Goal: Use online tool/utility: Use online tool/utility

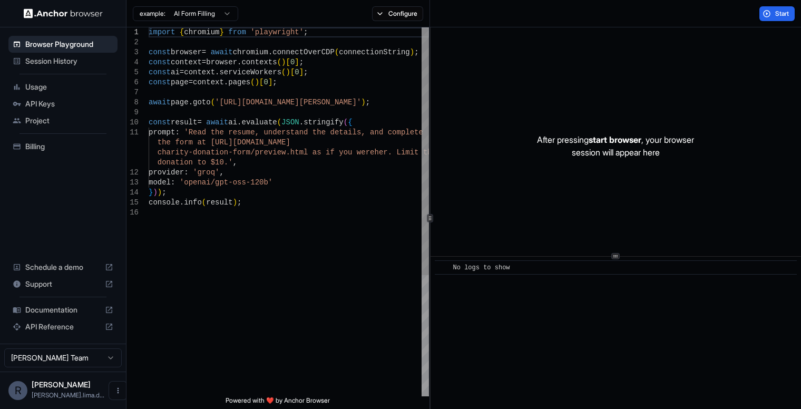
click at [226, 112] on div "import { chromium } from 'playwright' ; const browser = await chromium . connec…" at bounding box center [289, 301] width 280 height 549
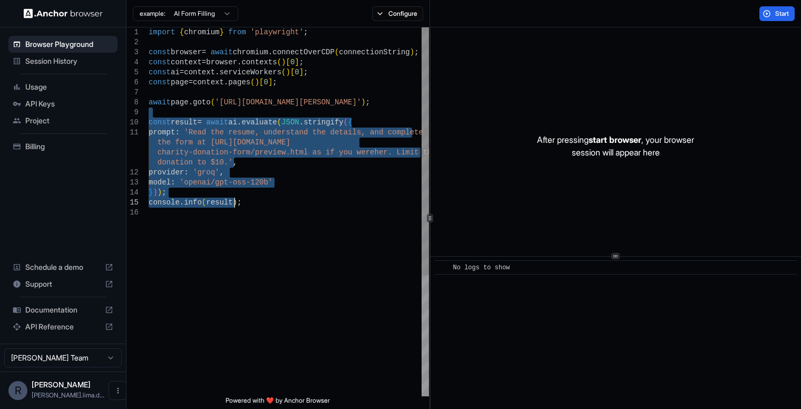
click at [262, 207] on div "import { chromium } from 'playwright' ; const browser = await chromium . connec…" at bounding box center [289, 301] width 280 height 549
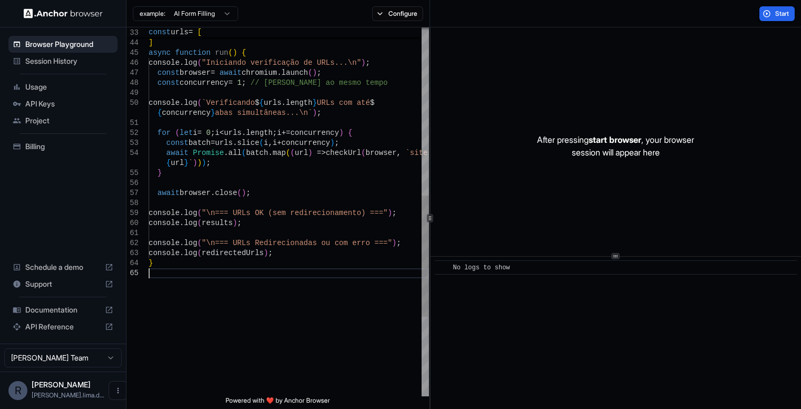
click at [228, 295] on div ""[URL][DOMAIN_NAME] sscarlett/" , "[URL][DOMAIN_NAME] isscarlett/" , ] async fu…" at bounding box center [289, 77] width 280 height 1120
click at [329, 278] on div ""[URL][DOMAIN_NAME] sscarlett/" , "[URL][DOMAIN_NAME] isscarlett/" , ] async fu…" at bounding box center [289, 87] width 280 height 1140
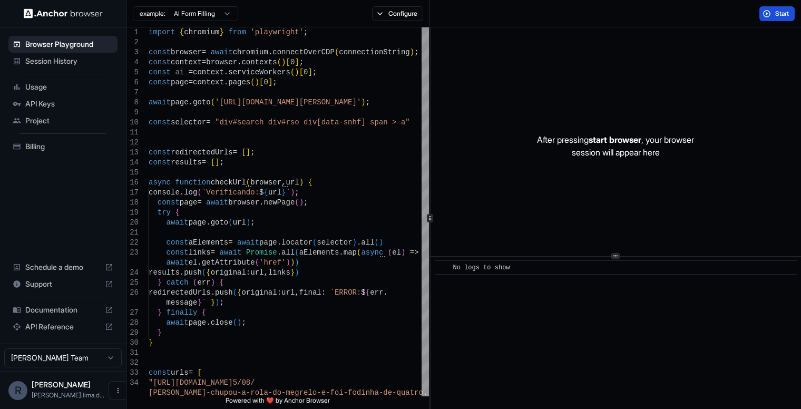
click at [762, 11] on button "Start" at bounding box center [777, 13] width 35 height 15
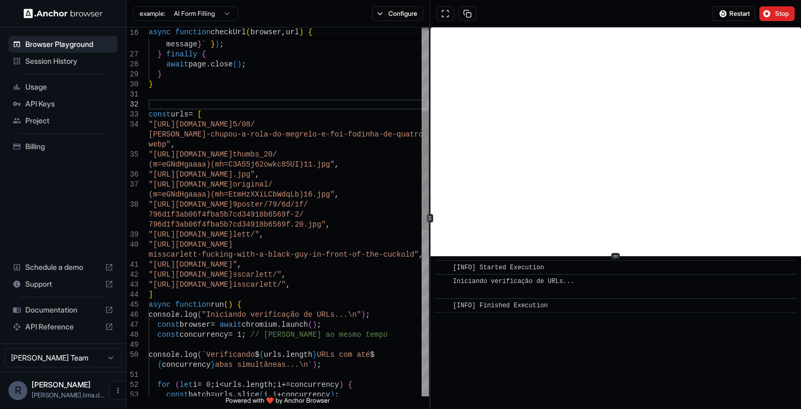
click at [341, 326] on div ""[URL][DOMAIN_NAME] 5/08/ [PERSON_NAME]-chupou-a-rola-do-megrelo-e-foi-fodin ha…" at bounding box center [289, 339] width 280 height 1140
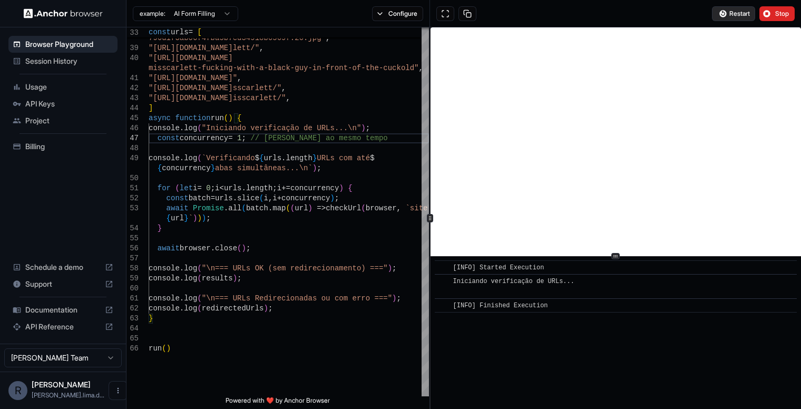
click at [730, 8] on button "Restart" at bounding box center [733, 13] width 43 height 15
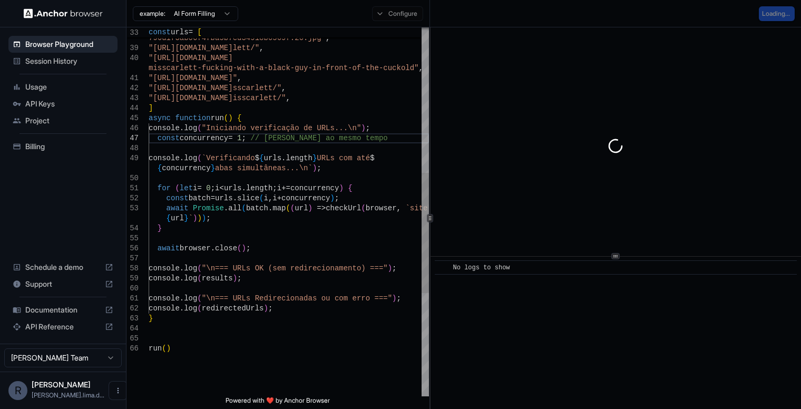
click at [302, 285] on div "796d1f3ab06f4fba5b7cd34918b6569f-2/ 796d1f3ab06f4fba5b7cd34918b6569f.20.jpg" , …" at bounding box center [289, 148] width 280 height 1130
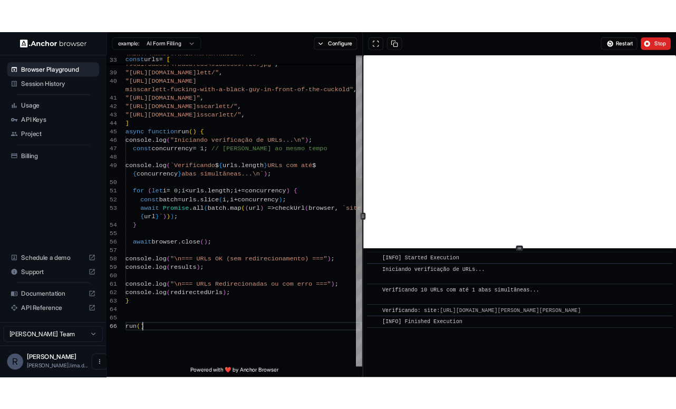
scroll to position [70, 0]
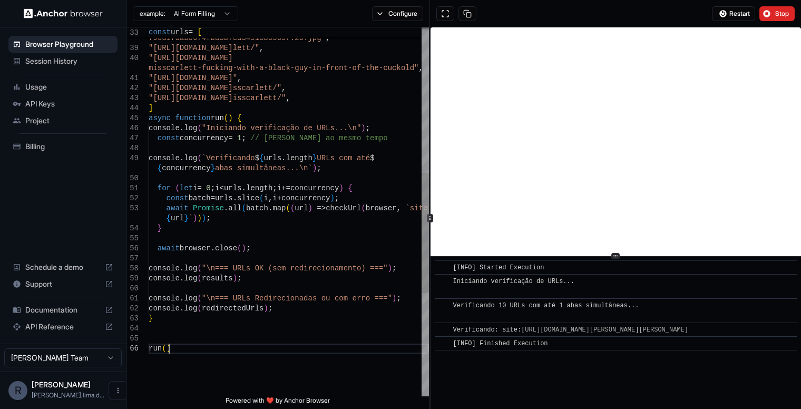
click at [241, 350] on div "796d1f3ab06f4fba5b7cd34918b6569f-2/ 796d1f3ab06f4fba5b7cd34918b6569f.20.jpg" , …" at bounding box center [289, 148] width 280 height 1130
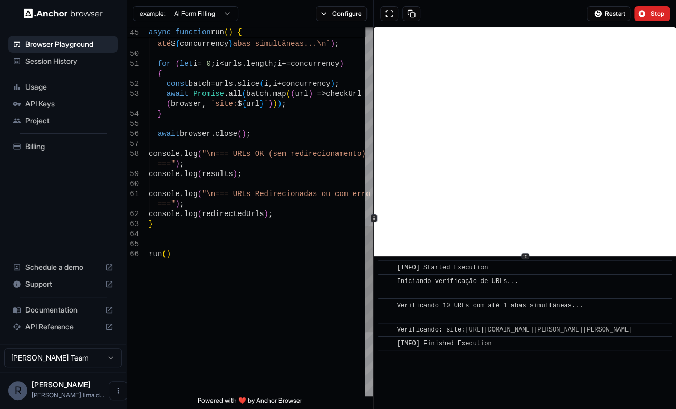
type textarea "**********"
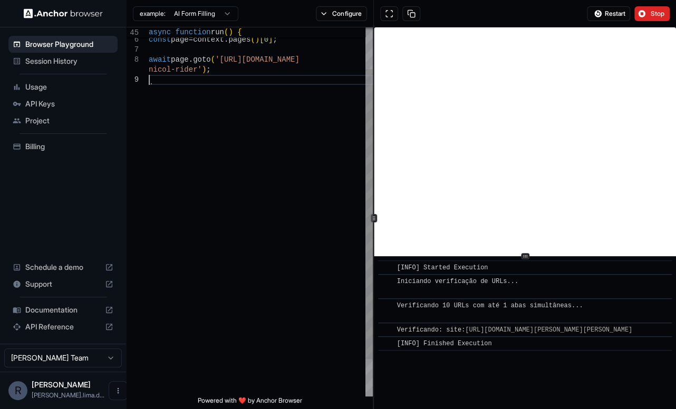
scroll to position [9, 0]
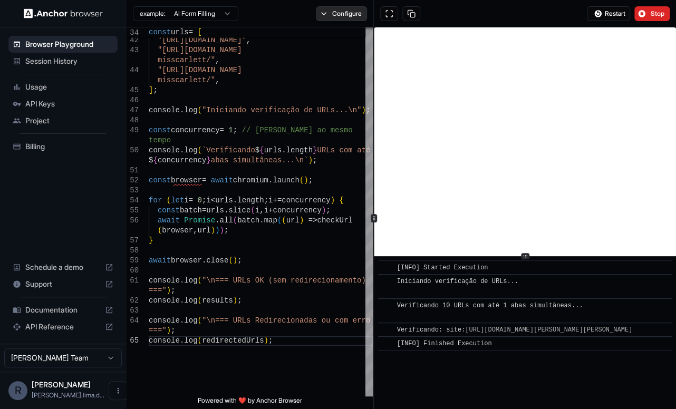
click at [337, 13] on button "Configure" at bounding box center [341, 13] width 51 height 15
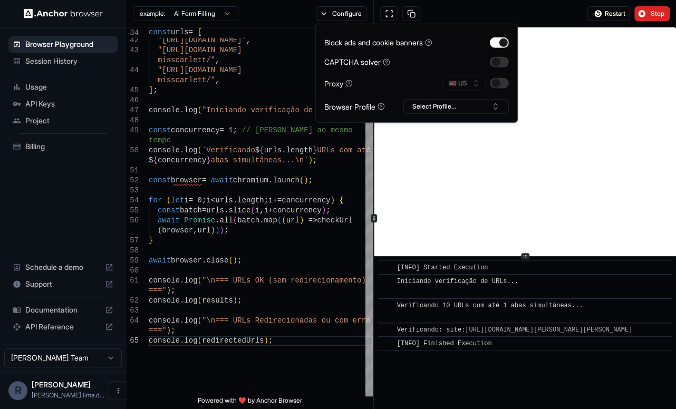
click at [502, 60] on button "button" at bounding box center [499, 61] width 19 height 11
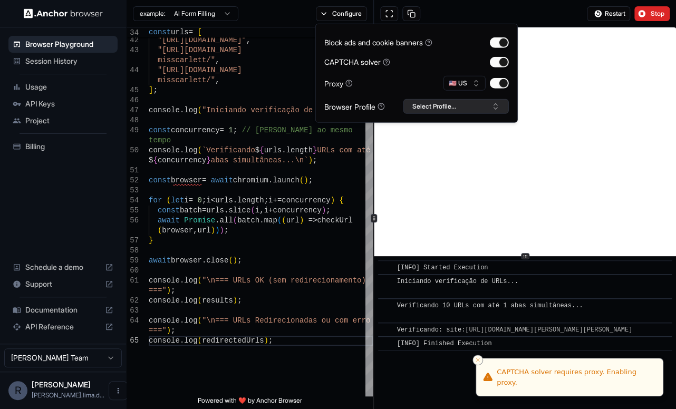
click at [441, 100] on button "Select Profile..." at bounding box center [455, 106] width 105 height 15
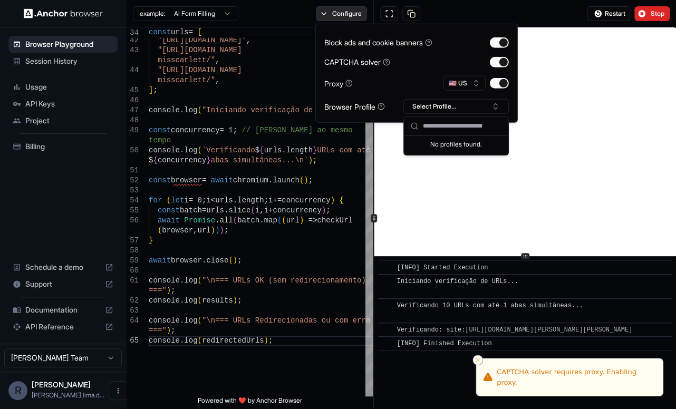
click at [353, 12] on button "Configure" at bounding box center [341, 13] width 51 height 15
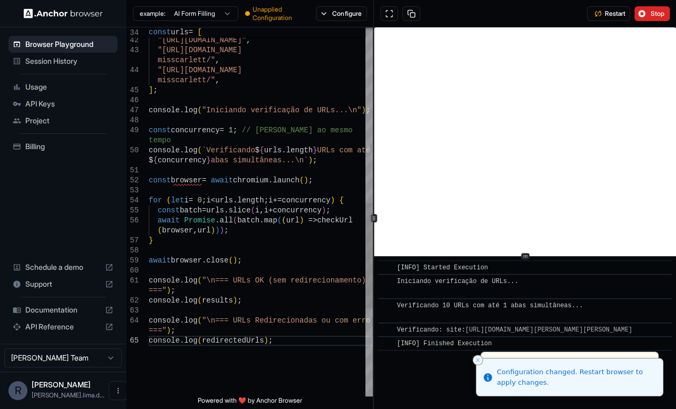
click at [317, 131] on div "e-cuckold" , "[URL][DOMAIN_NAME]" , "[URL][DOMAIN_NAME] misscarlett/" , "[URL][…" at bounding box center [261, 59] width 224 height 1290
click at [197, 175] on div "e-cuckold" , "[URL][DOMAIN_NAME]" , "[URL][DOMAIN_NAME] misscarlett/" , "[URL][…" at bounding box center [261, 59] width 224 height 1290
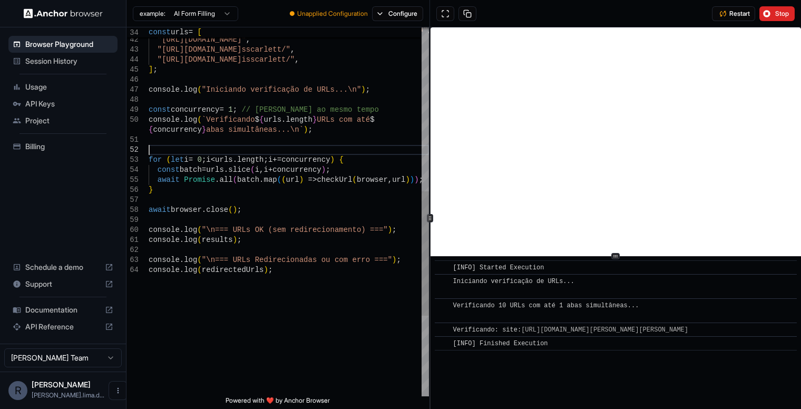
click at [272, 216] on div "console . log ( `Verificando $ { urls . length } URLs com até $ { concurrency }…" at bounding box center [289, 89] width 280 height 1090
click at [742, 12] on span "Restart" at bounding box center [740, 13] width 21 height 8
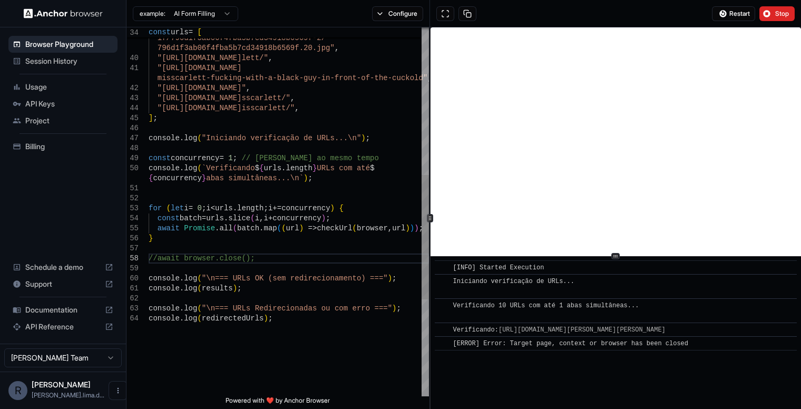
click at [330, 205] on div ""[URL][DOMAIN_NAME] 9poster/79/6d/ 1f/796d1f3ab06f4fba5b7cd34918b6569f-2/ 796d1…" at bounding box center [289, 138] width 280 height 1090
click at [296, 220] on div ""[URL][DOMAIN_NAME] 9poster/79/6d/ 1f/796d1f3ab06f4fba5b7cd34918b6569f-2/ 796d1…" at bounding box center [289, 138] width 280 height 1090
click at [330, 259] on div ""[URL][DOMAIN_NAME] 9poster/79/6d/ 1f/796d1f3ab06f4fba5b7cd34918b6569f-2/ 796d1…" at bounding box center [289, 138] width 280 height 1090
click at [382, 225] on div ""[URL][DOMAIN_NAME] 9poster/79/6d/ 1f/796d1f3ab06f4fba5b7cd34918b6569f-2/ 796d1…" at bounding box center [289, 138] width 280 height 1090
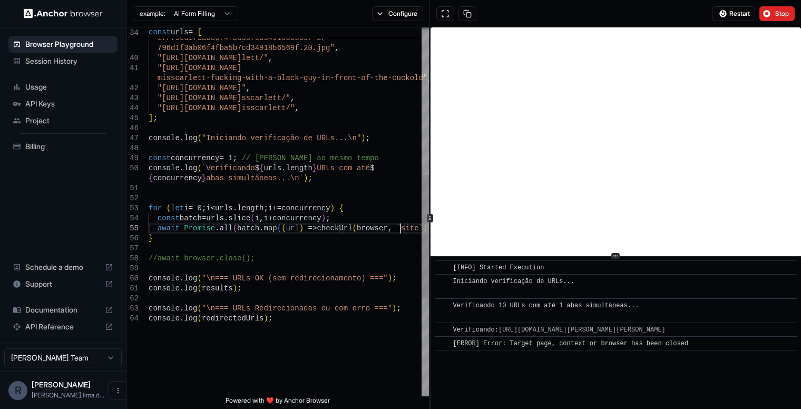
scroll to position [40, 0]
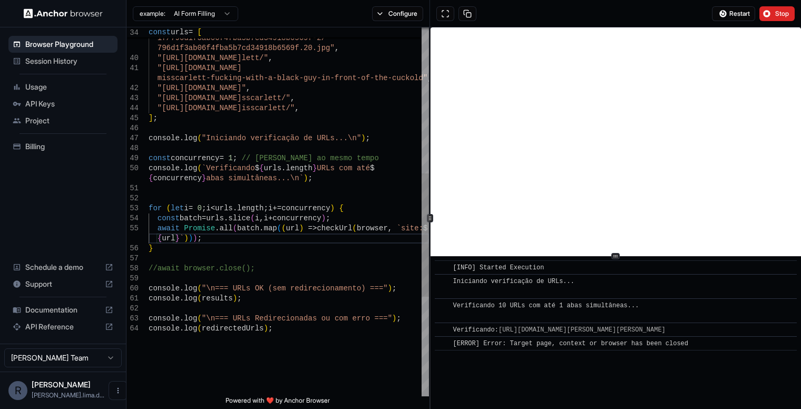
click at [363, 244] on div ""[URL][DOMAIN_NAME] 9poster/79/6d/ 1f/796d1f3ab06f4fba5b7cd34918b6569f-2/ 796d1…" at bounding box center [289, 143] width 280 height 1100
click at [727, 14] on button "Restart" at bounding box center [733, 13] width 43 height 15
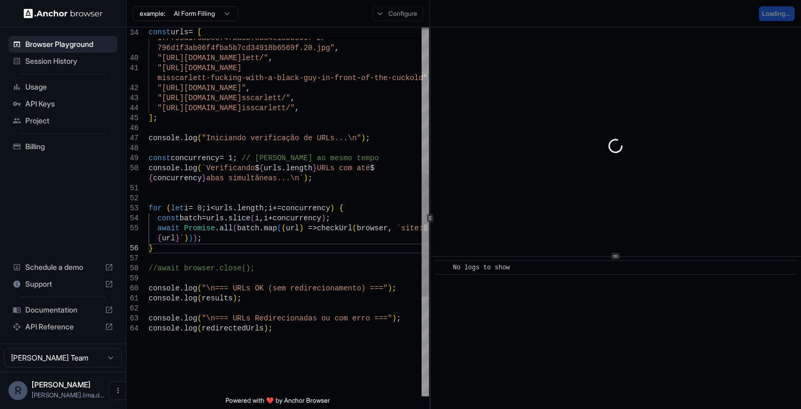
click at [290, 213] on div ""[URL][DOMAIN_NAME] 9poster/79/6d/ 1f/796d1f3ab06f4fba5b7cd34918b6569f-2/ 796d1…" at bounding box center [289, 143] width 280 height 1100
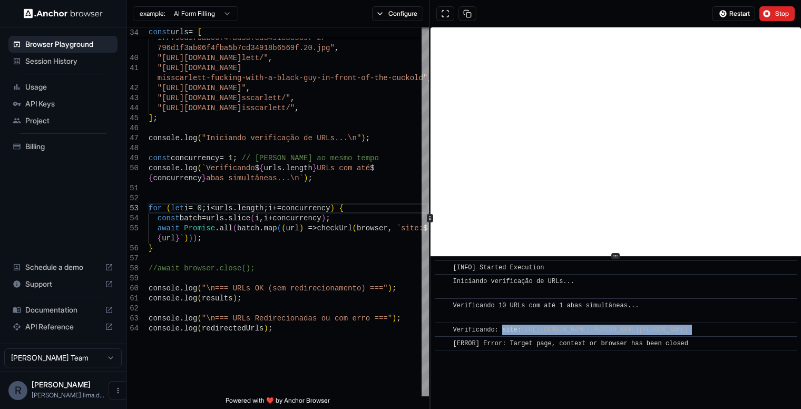
drag, startPoint x: 654, startPoint y: 337, endPoint x: 502, endPoint y: 329, distance: 152.6
click at [502, 329] on div "Verificando: site: [URL][DOMAIN_NAME][PERSON_NAME][PERSON_NAME]" at bounding box center [574, 330] width 243 height 11
copy span "site: [URL][DOMAIN_NAME][PERSON_NAME][PERSON_NAME]"
click at [575, 407] on div "​ [INFO] Started Execution ​ Iniciando verificação de URLs... ​ Verificando 10 …" at bounding box center [616, 333] width 371 height 152
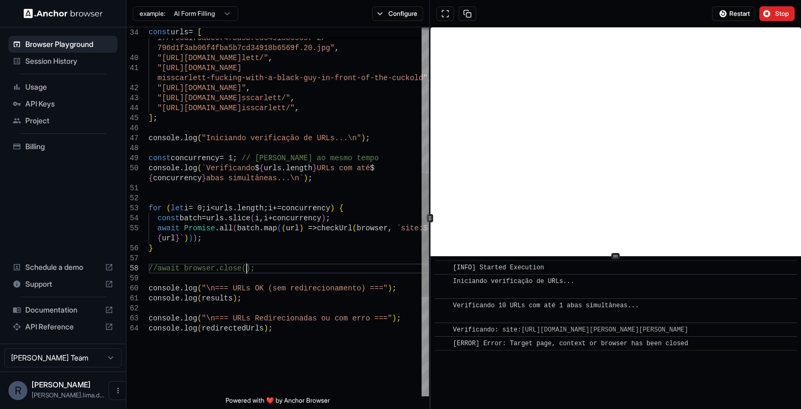
click at [296, 273] on div ""[URL][DOMAIN_NAME] 9poster/79/6d/ 1f/796d1f3ab06f4fba5b7cd34918b6569f-2/ 796d1…" at bounding box center [289, 143] width 280 height 1100
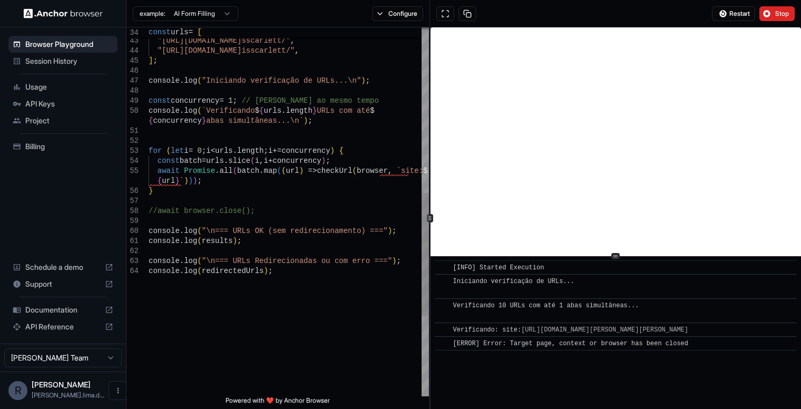
click at [355, 170] on div ""[URL][DOMAIN_NAME]" , "[URL][DOMAIN_NAME] sscarlett/" , "[URL][DOMAIN_NAME] is…" at bounding box center [289, 85] width 280 height 1100
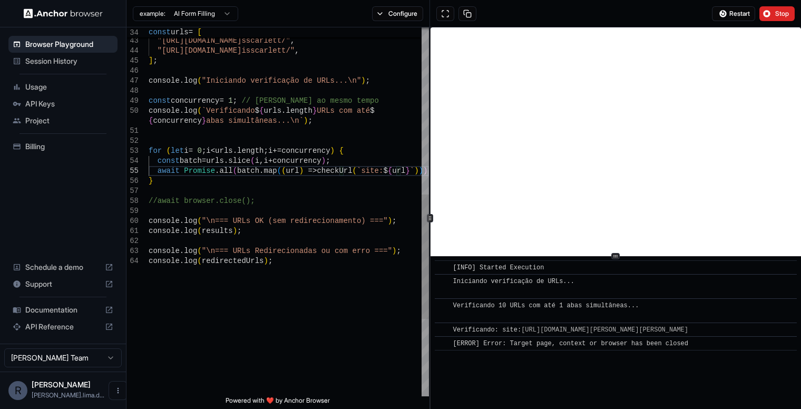
click at [368, 143] on div ""[URL][DOMAIN_NAME]" , "[URL][DOMAIN_NAME] sscarlett/" , "[URL][DOMAIN_NAME] is…" at bounding box center [289, 80] width 280 height 1090
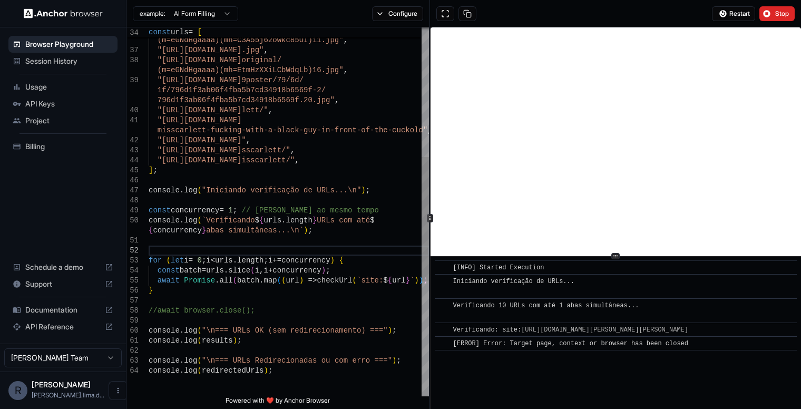
click at [233, 213] on div ""[URL][DOMAIN_NAME]" , "[URL][DOMAIN_NAME] sscarlett/" , "[URL][DOMAIN_NAME] is…" at bounding box center [289, 190] width 280 height 1090
click at [288, 253] on div ""[URL][DOMAIN_NAME]" , "[URL][DOMAIN_NAME] sscarlett/" , "[URL][DOMAIN_NAME] is…" at bounding box center [289, 190] width 280 height 1090
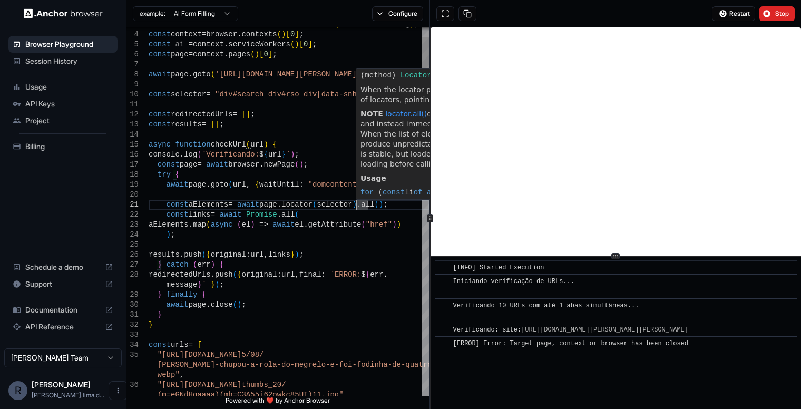
scroll to position [0, 0]
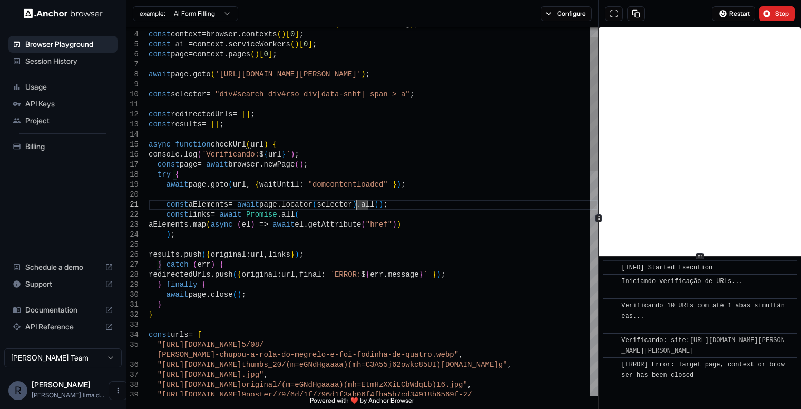
click at [629, 213] on div "3 4 5 6 7 8 9 10 11 12 13 14 15 16 17 18 19 20 21 22 23 24 25 26 27 28 29 30 31…" at bounding box center [464, 218] width 675 height 382
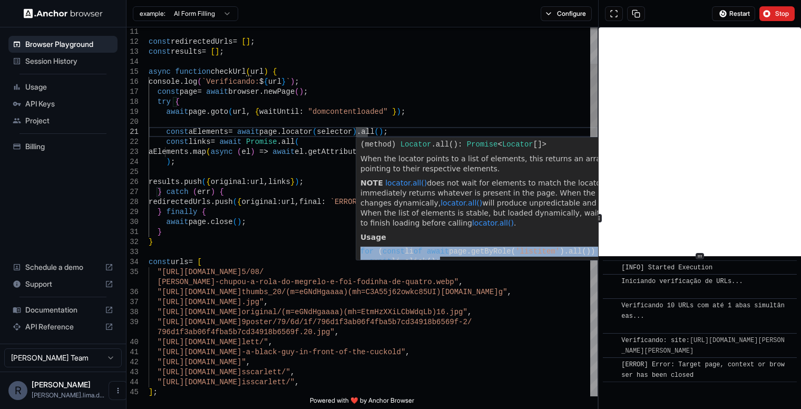
drag, startPoint x: 440, startPoint y: 249, endPoint x: 358, endPoint y: 240, distance: 82.1
click at [358, 240] on div "When the locator points to a list of elements, this returns an array of locator…" at bounding box center [511, 210] width 310 height 117
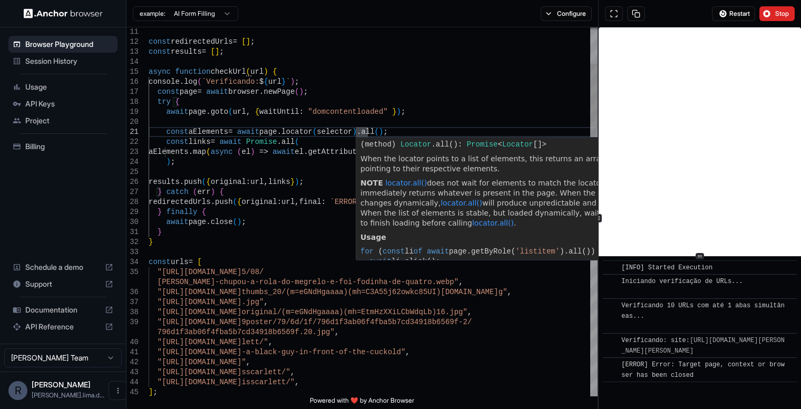
scroll to position [8, 0]
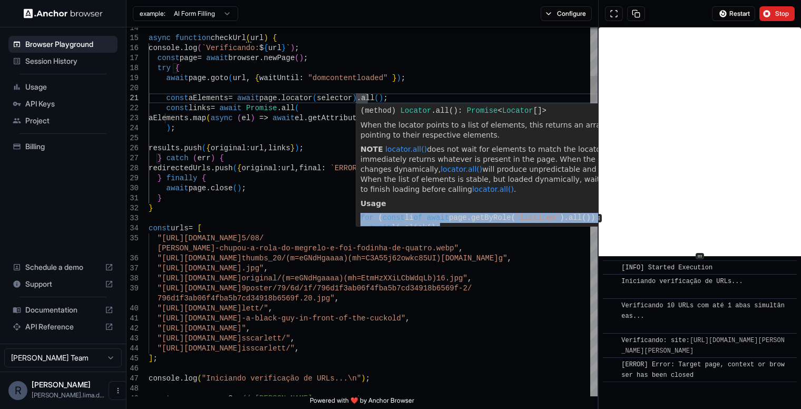
drag, startPoint x: 445, startPoint y: 219, endPoint x: 361, endPoint y: 207, distance: 85.3
click at [361, 213] on div "for ( const li of await page . getByRole ( 'listitem' ). all ()) await li . cli…" at bounding box center [512, 223] width 302 height 20
copy div "for ( const li of await page . getByRole ( 'listitem' ). all ()) await li . cli…"
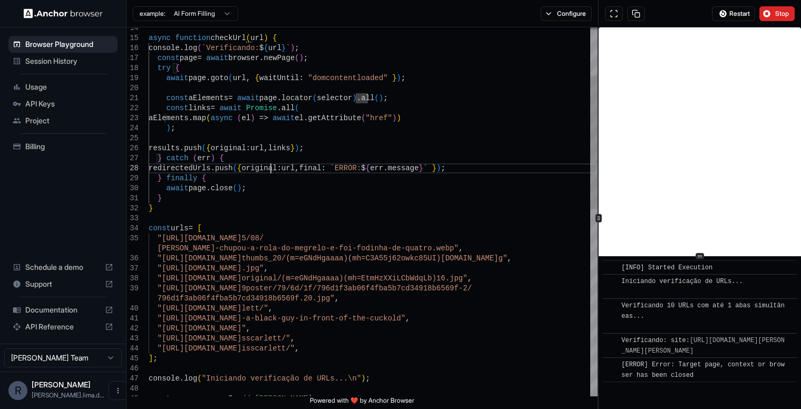
click at [271, 166] on div "async function checkUrl ( url ) { console . log ( `Verificando: $ { url } ` ) ;…" at bounding box center [373, 403] width 449 height 1020
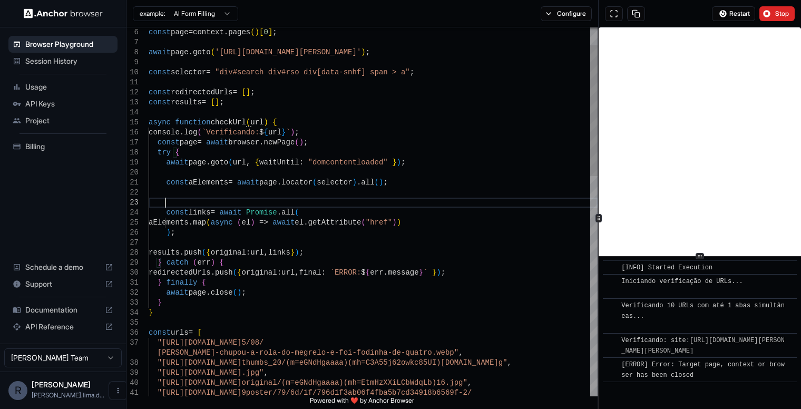
scroll to position [20, 0]
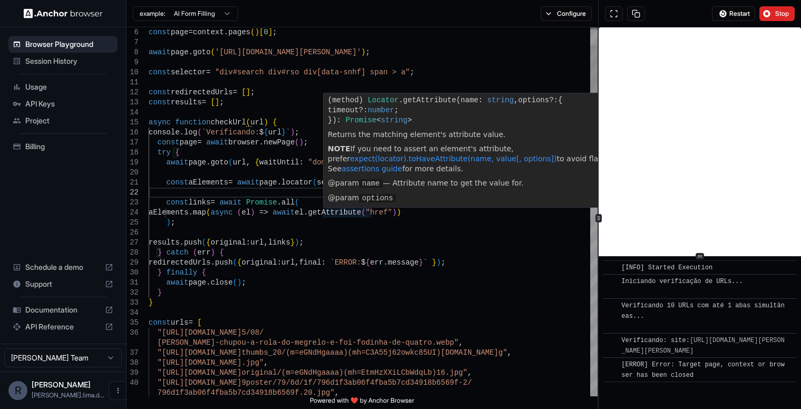
scroll to position [18, 0]
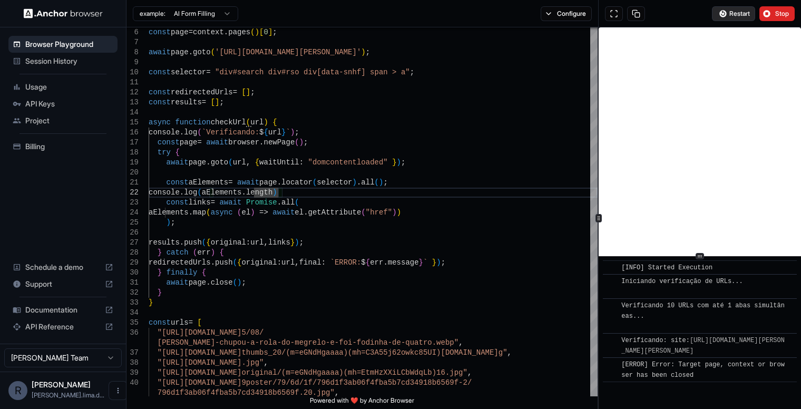
click at [736, 8] on button "Restart" at bounding box center [733, 13] width 43 height 15
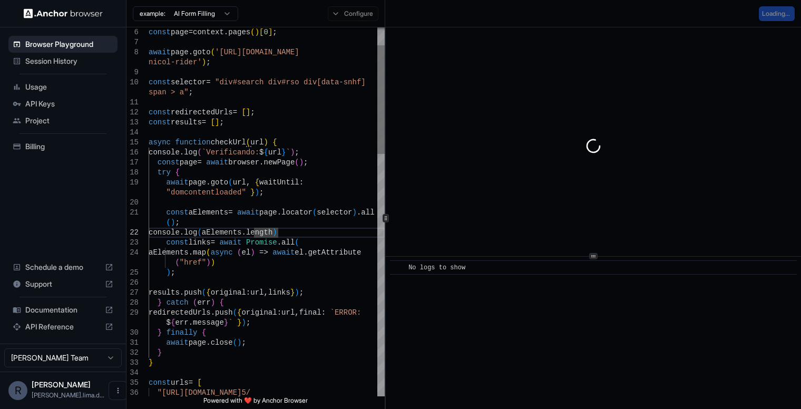
click at [384, 104] on div "6 7 8 9 10 11 12 13 14 15 16 17 18 19 20 21 22 23 24 25 26 27 28 29 30 31 32 33…" at bounding box center [464, 218] width 675 height 382
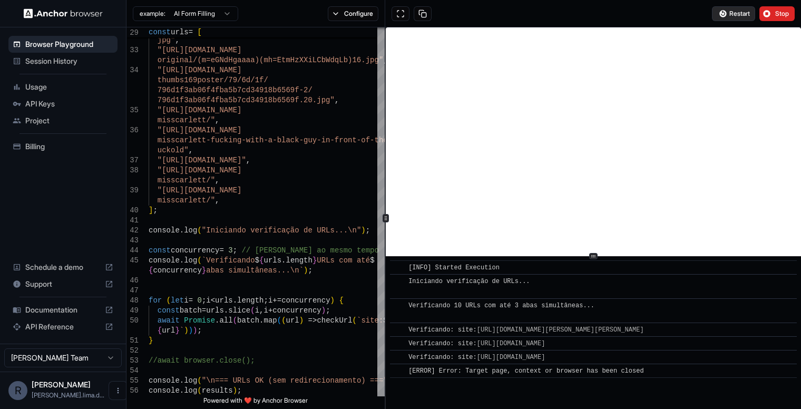
click at [737, 17] on span "Restart" at bounding box center [740, 13] width 21 height 8
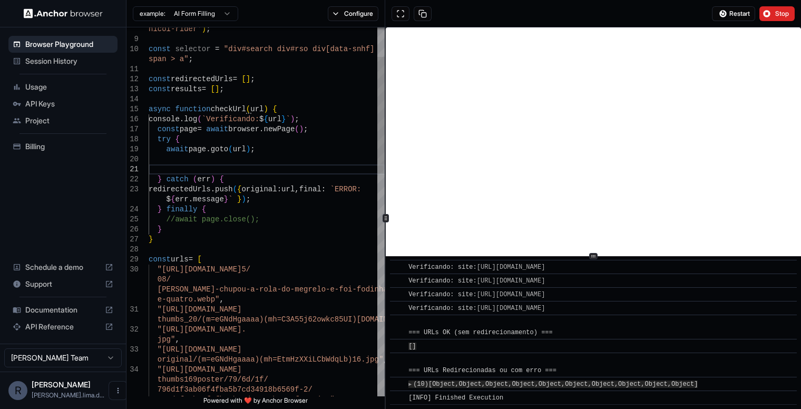
scroll to position [193, 0]
click at [470, 386] on span "Object" at bounding box center [470, 384] width 23 height 7
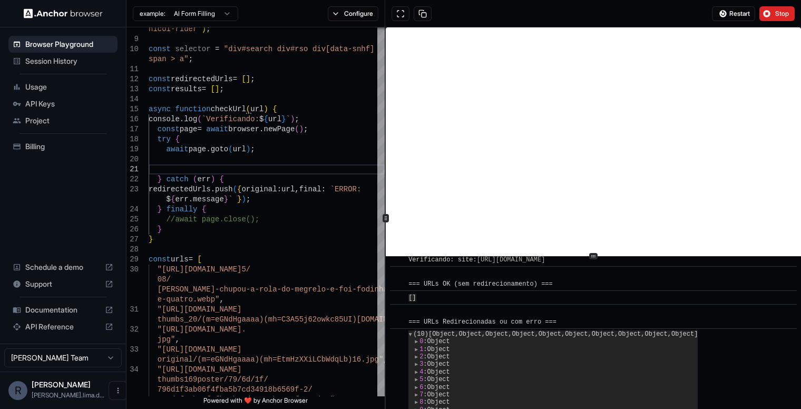
scroll to position [268, 0]
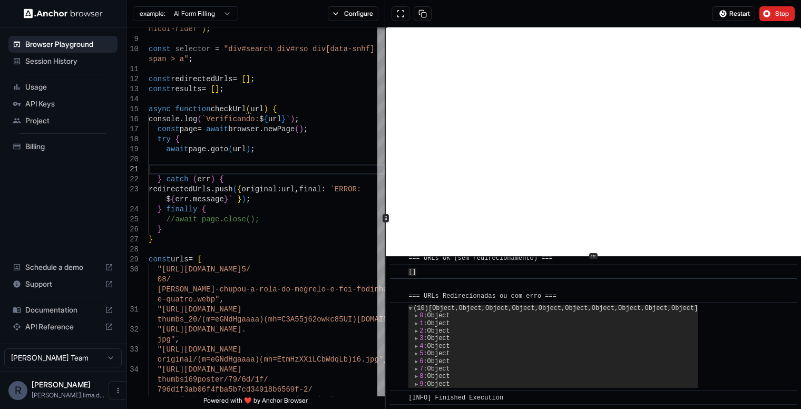
click at [412, 313] on ol "▶ 0 : Object ▶ 1 : Object ▶ 2 : Object ▶ 3 : Object ▶ 4 : Object ▶ 5 : Object ▶…" at bounding box center [553, 350] width 289 height 76
click at [415, 314] on span "▶" at bounding box center [416, 316] width 3 height 6
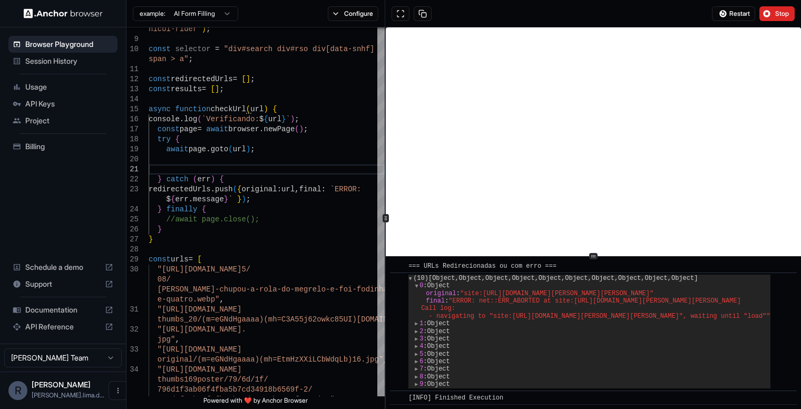
click at [415, 289] on div "▶ 0 : Object" at bounding box center [593, 285] width 356 height 7
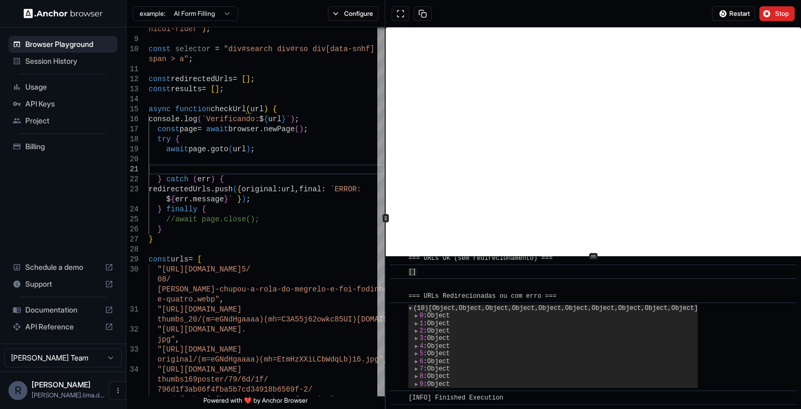
click at [409, 306] on div "▶ (10) [ Object , Object , Object , Object , Object , Object , Object , Object …" at bounding box center [553, 308] width 289 height 7
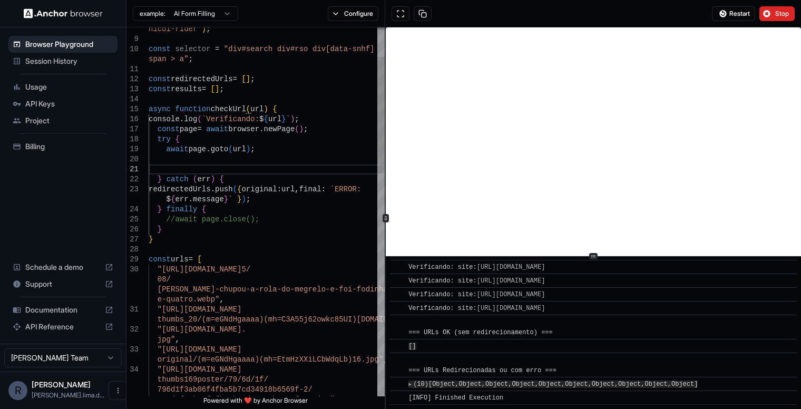
scroll to position [60, 0]
drag, startPoint x: 643, startPoint y: 279, endPoint x: 485, endPoint y: 285, distance: 157.7
click at [485, 285] on div "Verificando: site: [URL][DOMAIN_NAME]" at bounding box center [597, 281] width 377 height 11
click at [468, 281] on span "Verificando: site: [URL][DOMAIN_NAME]" at bounding box center [479, 280] width 140 height 7
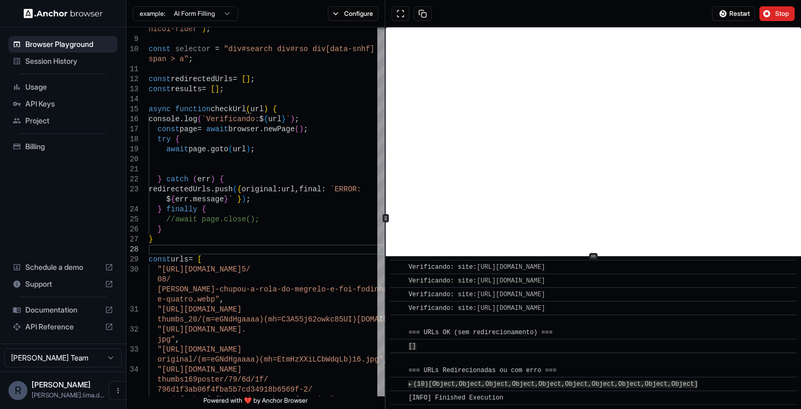
scroll to position [175, 0]
drag, startPoint x: 455, startPoint y: 283, endPoint x: 634, endPoint y: 299, distance: 179.5
click at [549, 285] on span "Verificando: site: [URL][DOMAIN_NAME]" at bounding box center [479, 280] width 140 height 7
copy span "site: [URL][DOMAIN_NAME]"
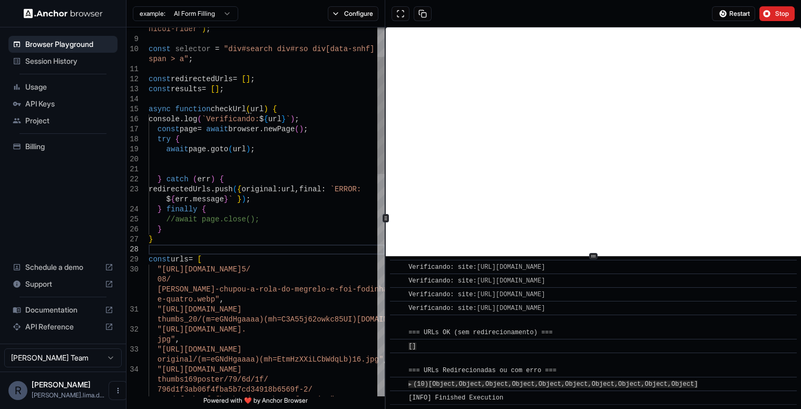
scroll to position [60, 0]
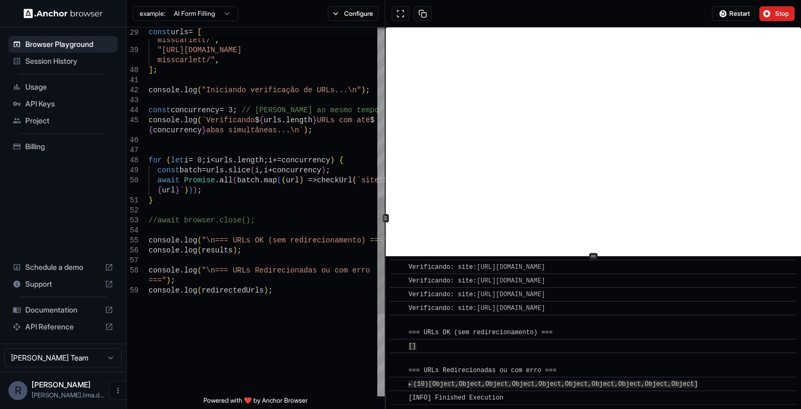
click at [353, 179] on div ""[URL][DOMAIN_NAME] misscarlett/" , "[URL][DOMAIN_NAME] misscarlett/" , ] ; con…" at bounding box center [267, 75] width 236 height 1160
click at [319, 218] on div ""[URL][DOMAIN_NAME] misscarlett/" , "[URL][DOMAIN_NAME] misscarlett/" , ] ; con…" at bounding box center [267, 75] width 236 height 1160
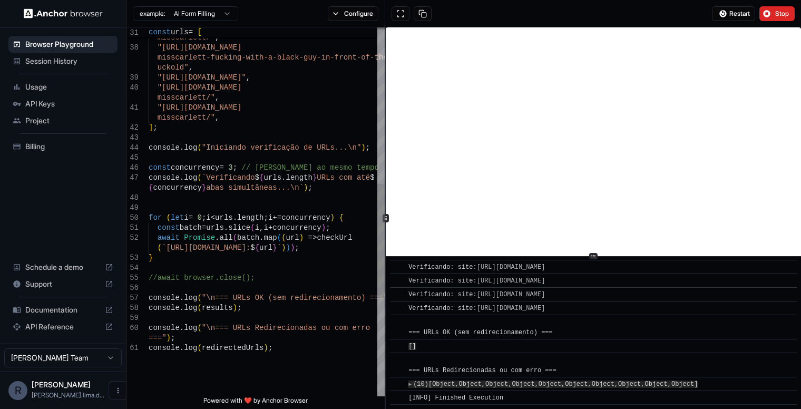
click at [295, 269] on div ""[URL][DOMAIN_NAME] misscarlett/" , "[URL][DOMAIN_NAME] misscarlett-fucking-wit…" at bounding box center [267, 117] width 236 height 1190
click at [745, 6] on button "Restart" at bounding box center [733, 13] width 43 height 15
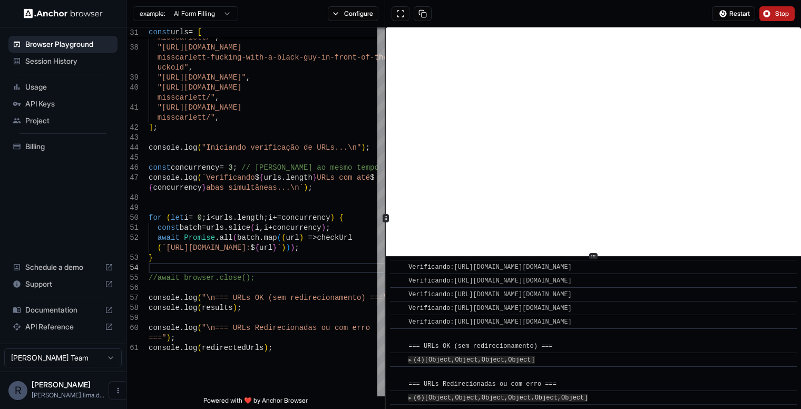
scroll to position [236, 0]
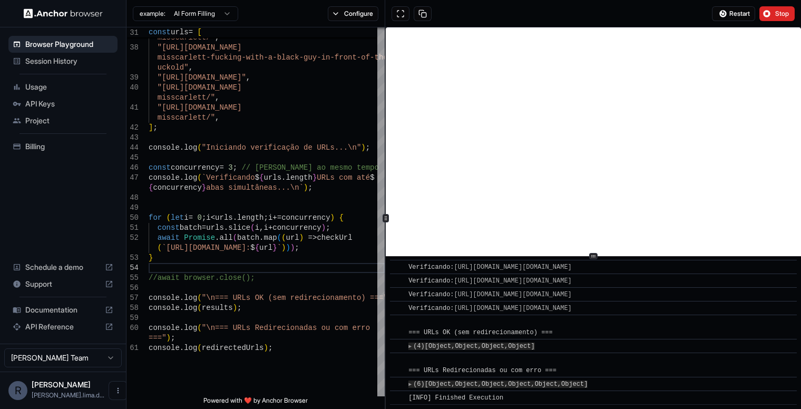
click at [468, 343] on div "▶ (4) [ Object , Object , Object , Object ]" at bounding box center [474, 346] width 130 height 11
click at [411, 346] on span "▶" at bounding box center [410, 347] width 3 height 6
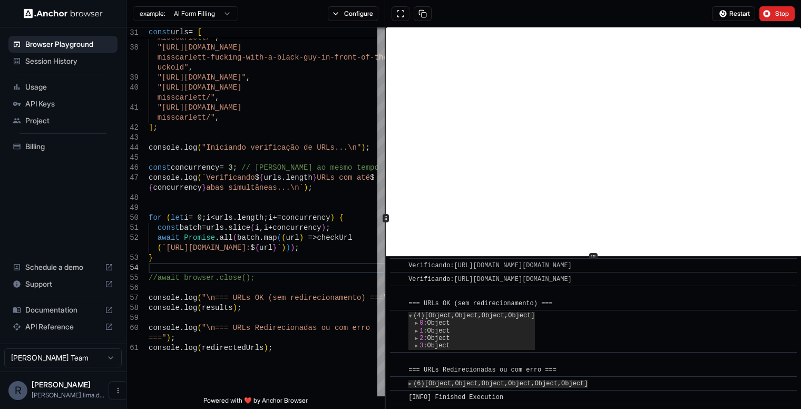
scroll to position [264, 0]
click at [417, 324] on span "▶" at bounding box center [416, 323] width 3 height 6
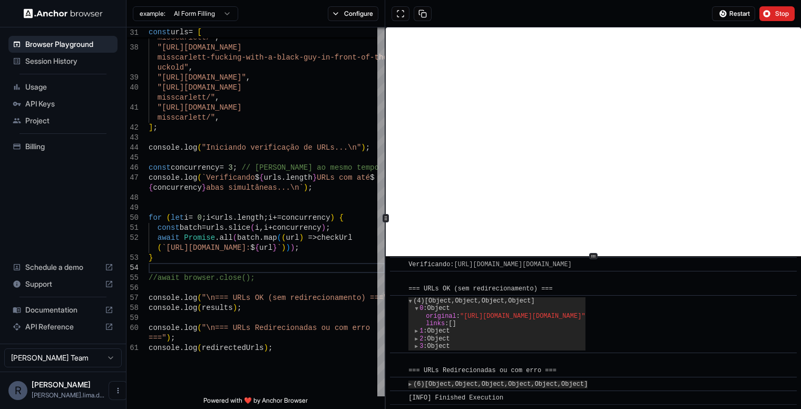
scroll to position [297, 0]
click at [414, 385] on div "▶ (6) [ Object , Object , Object , Object , Object , Object ]" at bounding box center [498, 384] width 179 height 7
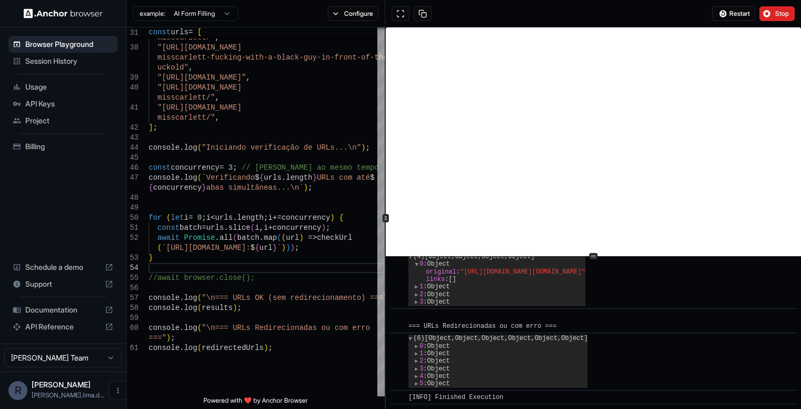
scroll to position [342, 0]
click at [417, 345] on span "▶" at bounding box center [416, 347] width 3 height 6
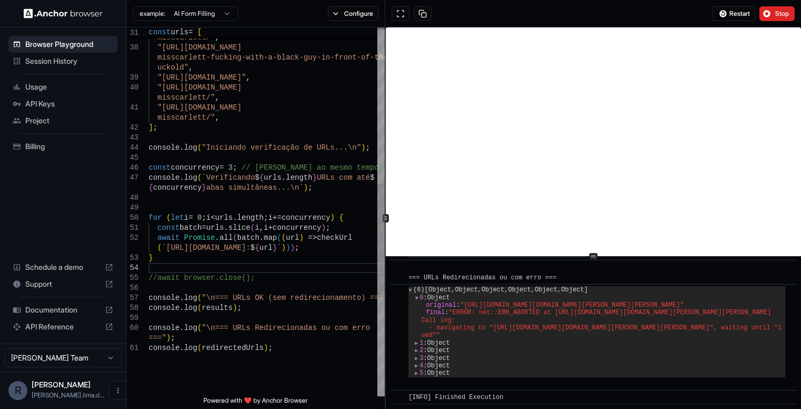
scroll to position [28, 0]
click at [308, 244] on div ""[URL][DOMAIN_NAME] misscarlett/" , "[URL][DOMAIN_NAME] misscarlett-fucking-wit…" at bounding box center [267, 117] width 236 height 1190
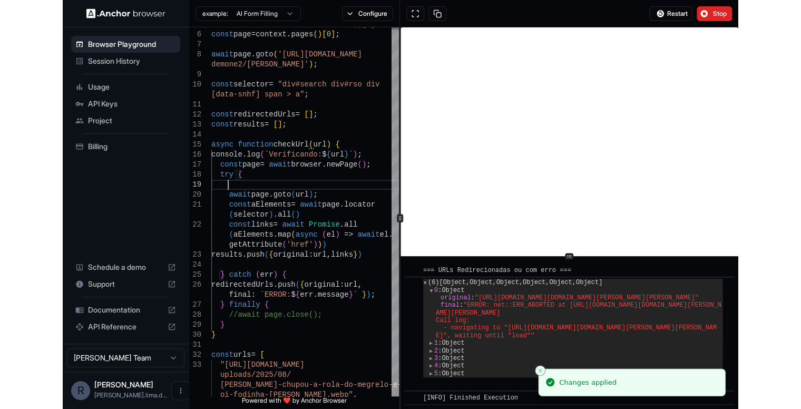
scroll to position [383, 0]
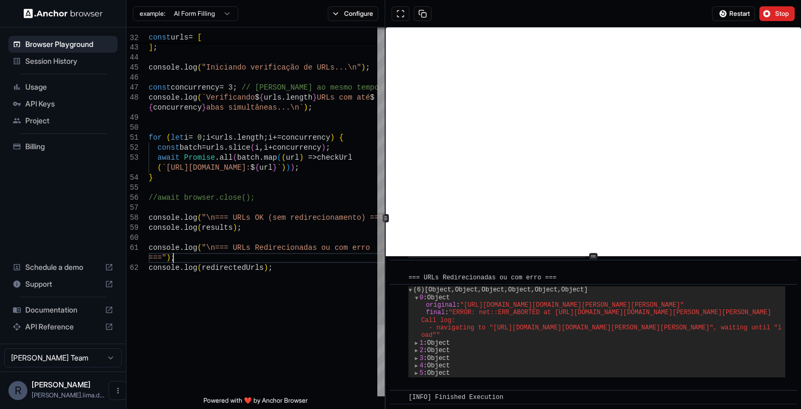
click at [246, 255] on div ""[URL][DOMAIN_NAME] misscarlett/" , ] ; console . log ( "Iniciando verificação …" at bounding box center [267, 27] width 236 height 1210
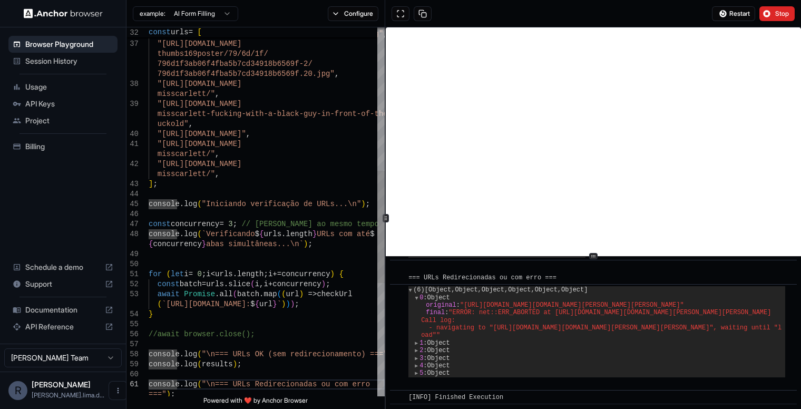
click at [235, 221] on div ""[URL][DOMAIN_NAME] misscarlett/" , ] ; console . log ( "Iniciando verificação …" at bounding box center [267, 163] width 236 height 1210
click at [725, 17] on button "Restart" at bounding box center [733, 13] width 43 height 15
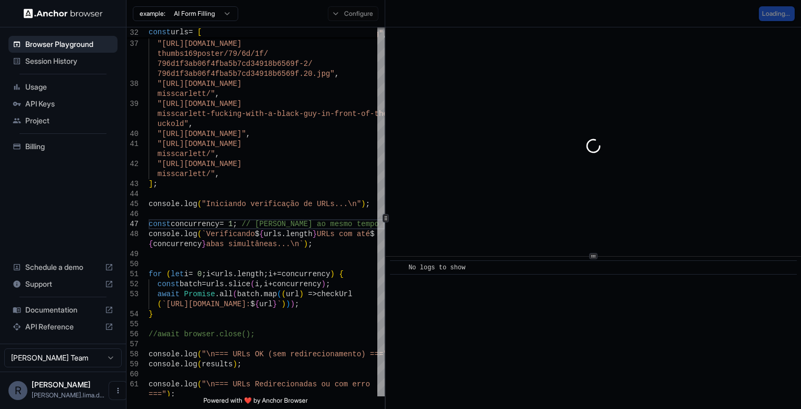
scroll to position [0, 0]
click at [592, 294] on div at bounding box center [593, 291] width 8 height 6
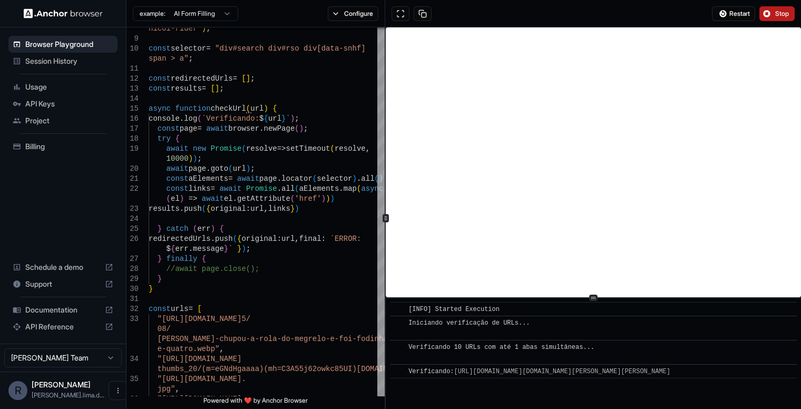
click at [782, 14] on span "Stop" at bounding box center [782, 13] width 15 height 8
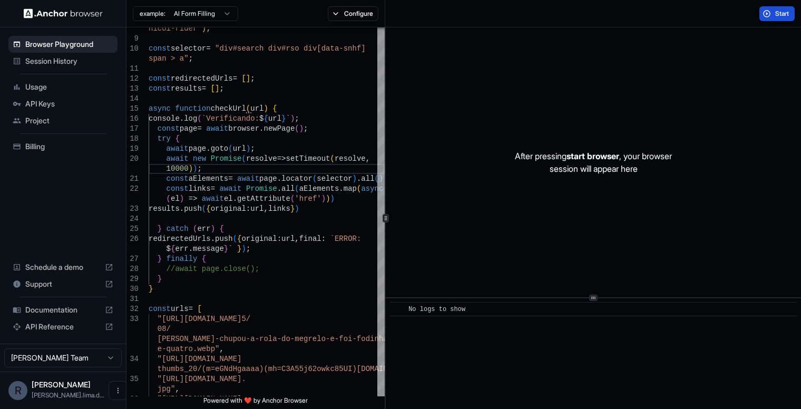
click at [783, 16] on span "Start" at bounding box center [782, 13] width 15 height 8
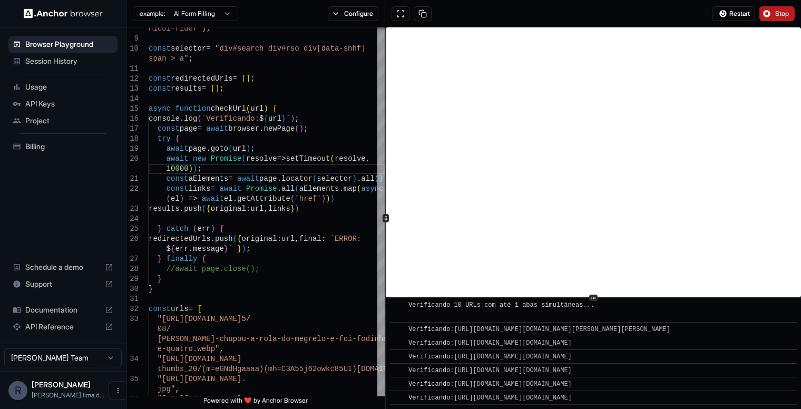
scroll to position [127, 0]
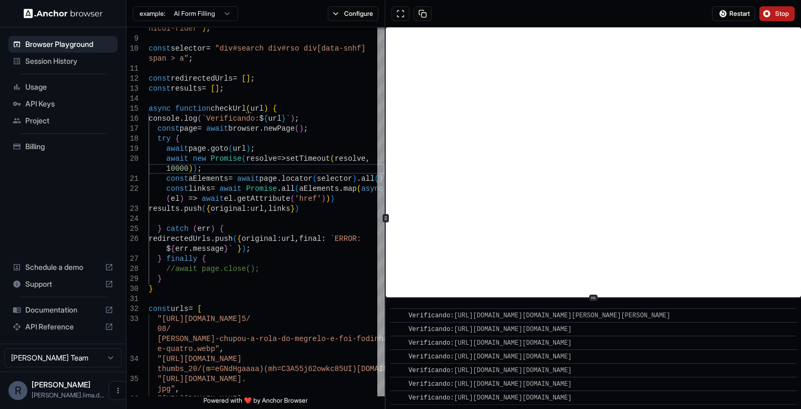
click at [775, 8] on button "Stop" at bounding box center [777, 13] width 35 height 15
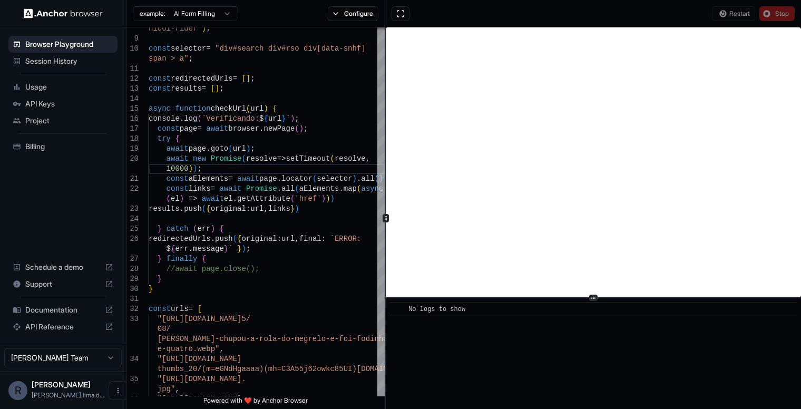
scroll to position [0, 0]
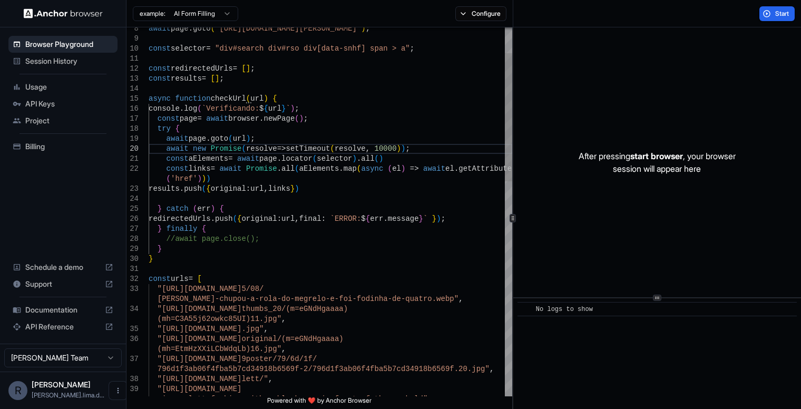
click at [513, 212] on div at bounding box center [513, 218] width 1 height 382
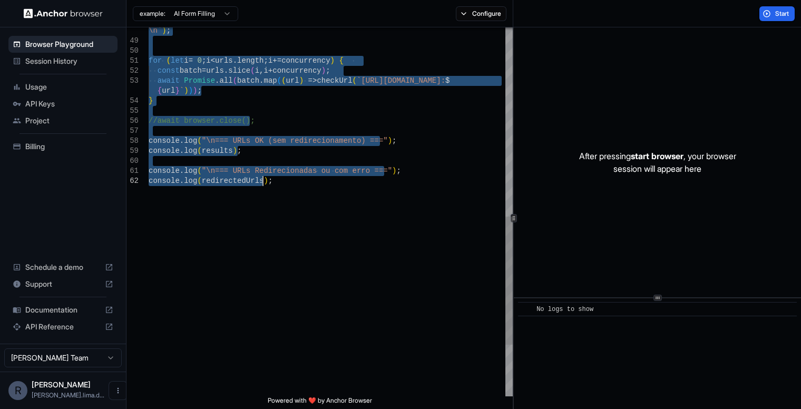
click at [330, 207] on div "\n` ) ; for ( let i = 0 ; i < urls . length ; i += concurrency ) { const batch …" at bounding box center [331, 15] width 364 height 1060
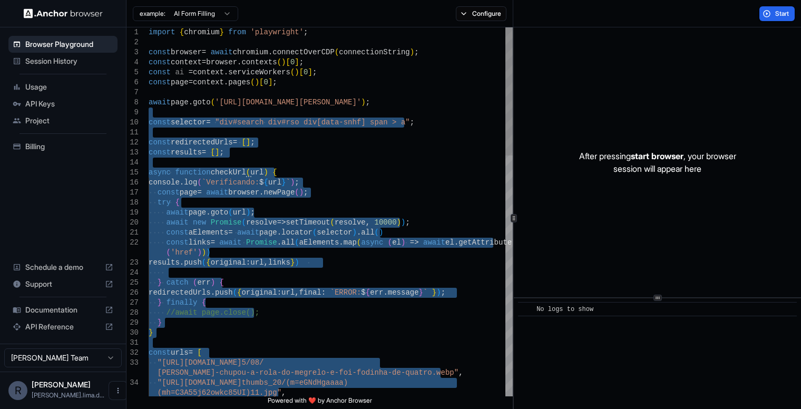
type textarea "**********"
